Goal: Information Seeking & Learning: Learn about a topic

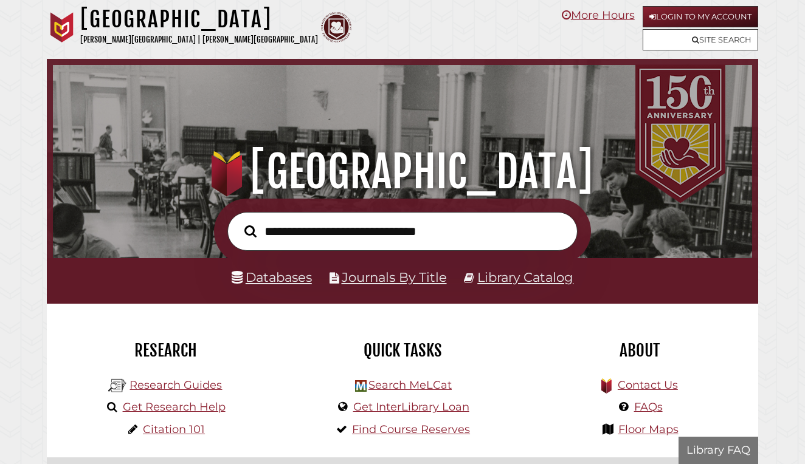
scroll to position [231, 693]
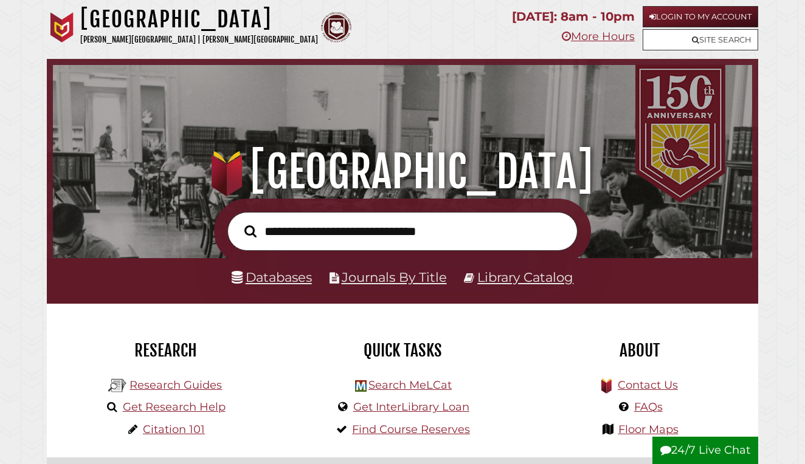
click at [280, 274] on link "Databases" at bounding box center [272, 277] width 80 height 16
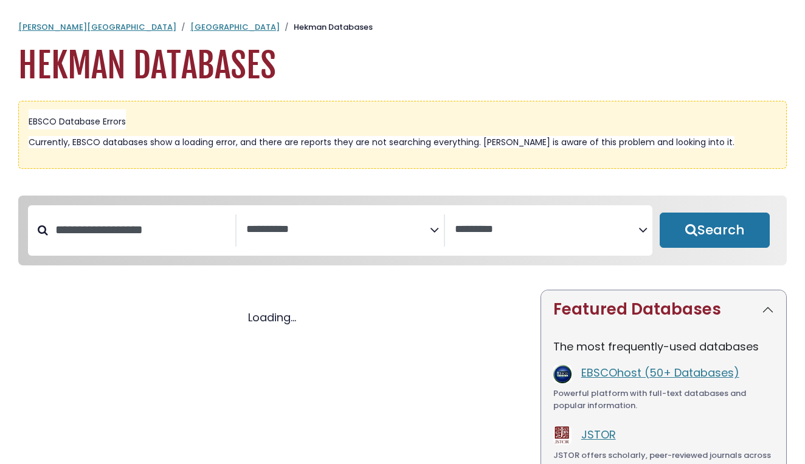
select select "Database Subject Filter"
select select "Database Vendors Filter"
select select "Database Subject Filter"
select select "Database Vendors Filter"
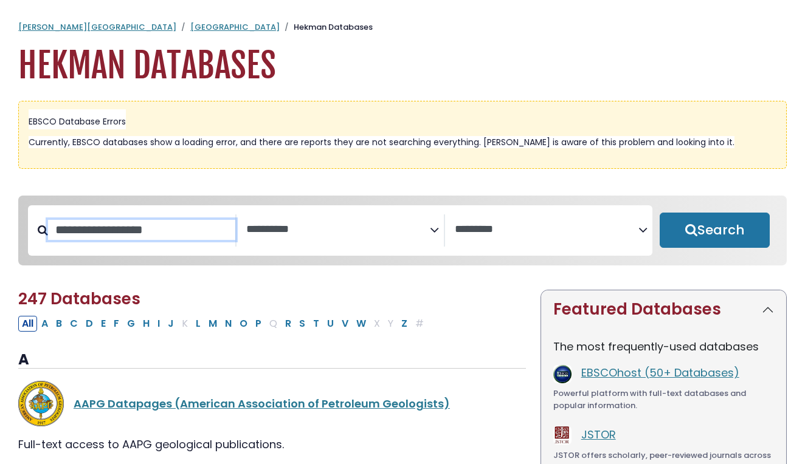
click at [148, 237] on input "Search database by title or keyword" at bounding box center [141, 230] width 187 height 20
type input "*****"
click at [714, 231] on button "Search" at bounding box center [714, 230] width 110 height 35
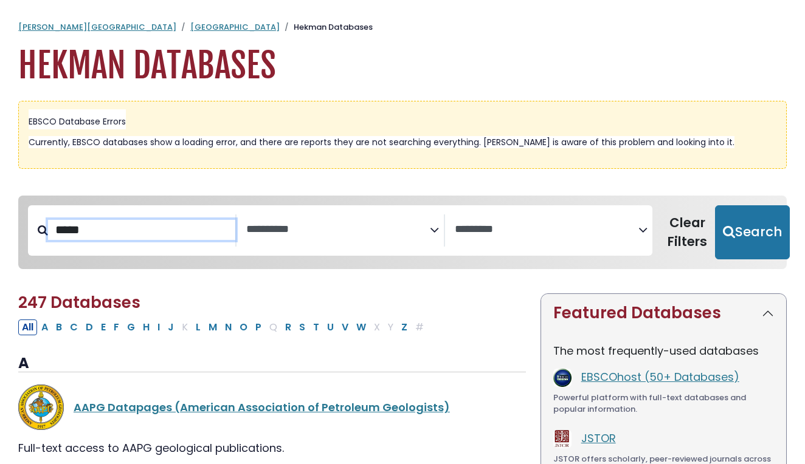
select select "Database Subject Filter"
select select "Database Vendors Filter"
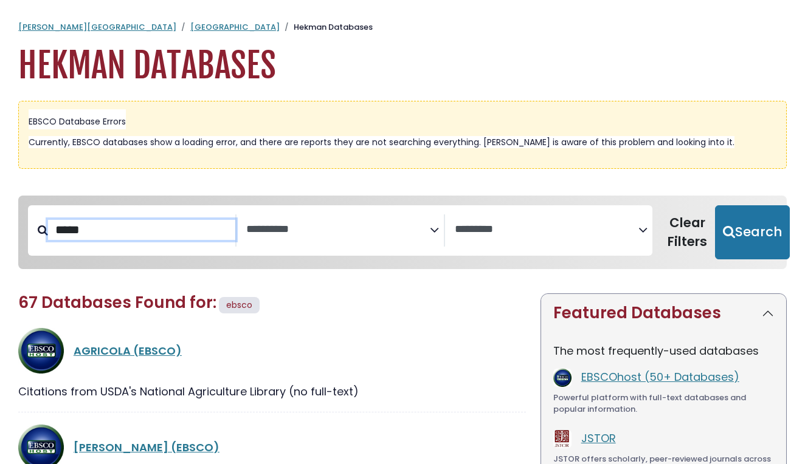
click at [106, 236] on input "*****" at bounding box center [141, 230] width 187 height 20
type input "******"
click at [744, 231] on button "Search" at bounding box center [752, 232] width 75 height 55
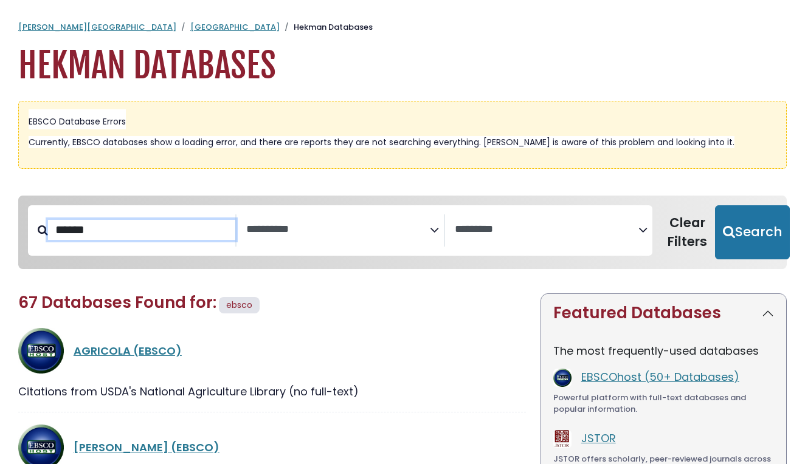
select select "Database Subject Filter"
select select "Database Vendors Filter"
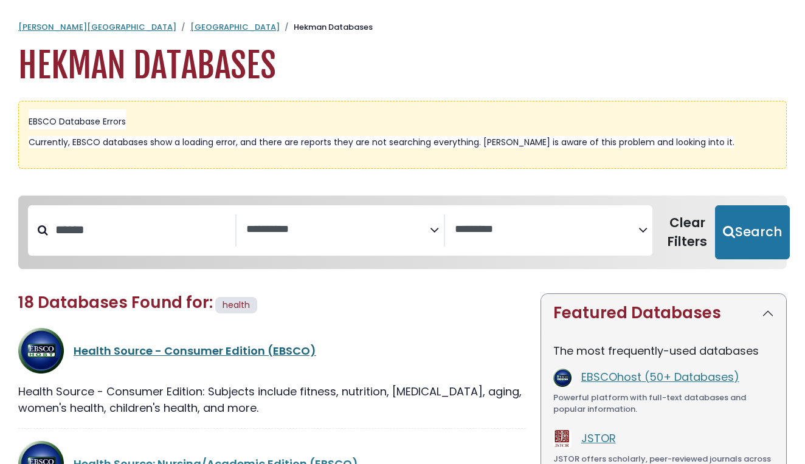
click at [138, 348] on link "Health Source - Consumer Edition (EBSCO)" at bounding box center [195, 350] width 242 height 15
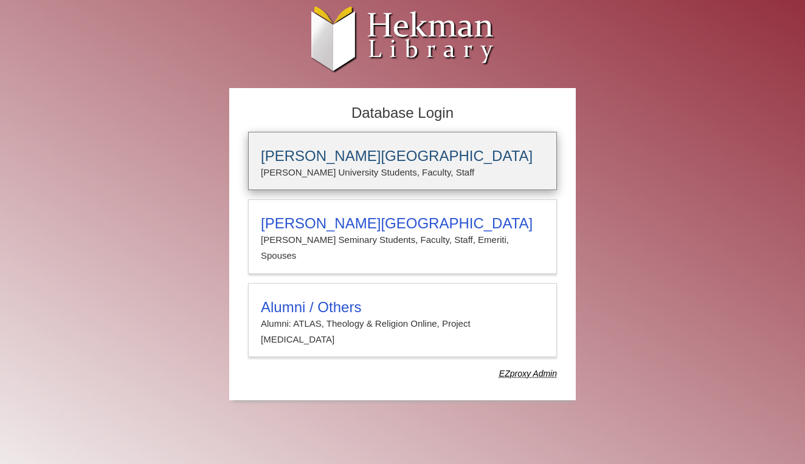
click at [346, 174] on p "Calvin University Students, Faculty, Staff" at bounding box center [402, 173] width 283 height 16
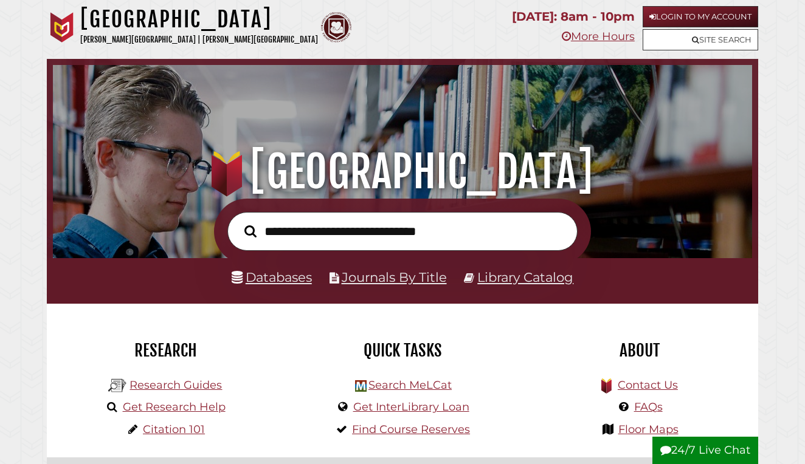
scroll to position [231, 693]
click at [271, 278] on link "Databases" at bounding box center [272, 277] width 80 height 16
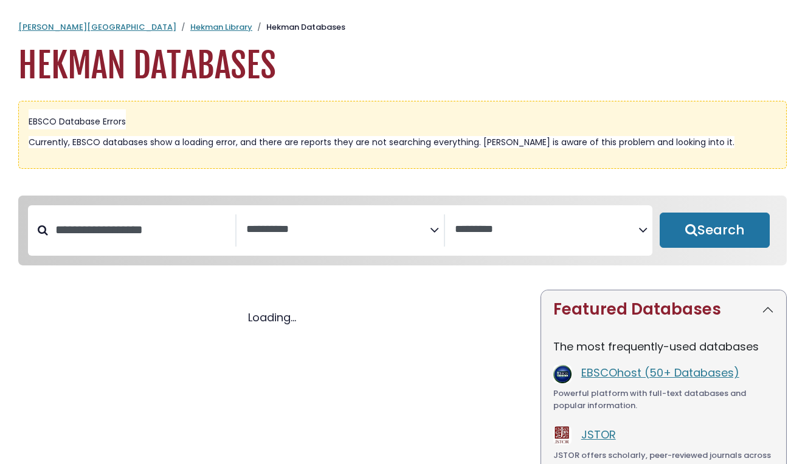
select select "Database Subject Filter"
select select "Database Vendors Filter"
select select "Database Subject Filter"
select select "Database Vendors Filter"
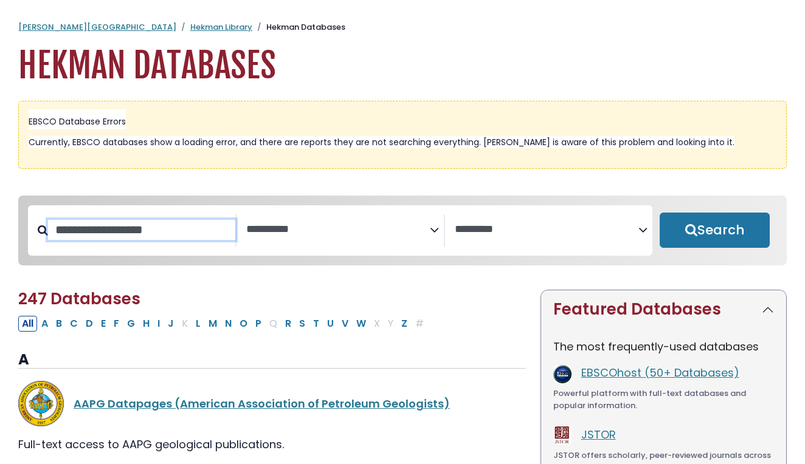
click at [176, 233] on input "Search database by title or keyword" at bounding box center [141, 230] width 187 height 20
type input "******"
click at [714, 231] on button "Search" at bounding box center [714, 230] width 110 height 35
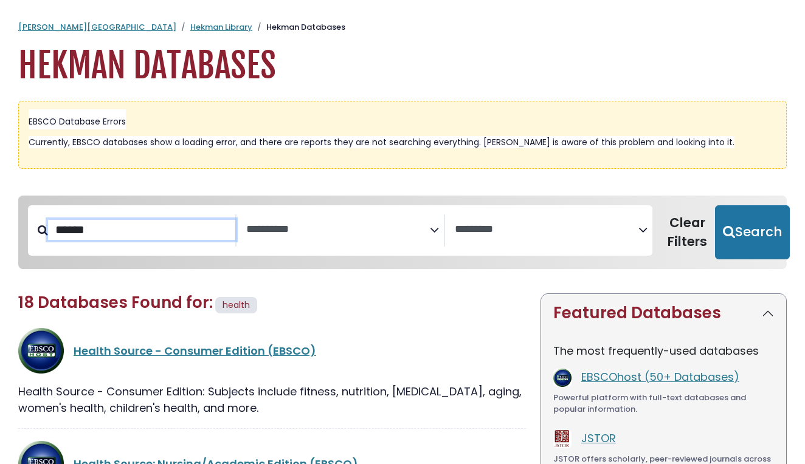
select select "Database Subject Filter"
select select "Database Vendors Filter"
click at [123, 360] on div "Health Source - Consumer Edition (EBSCO)" at bounding box center [271, 351] width 507 height 46
click at [126, 351] on link "Health Source - Consumer Edition (EBSCO)" at bounding box center [195, 350] width 242 height 15
